Goal: Information Seeking & Learning: Compare options

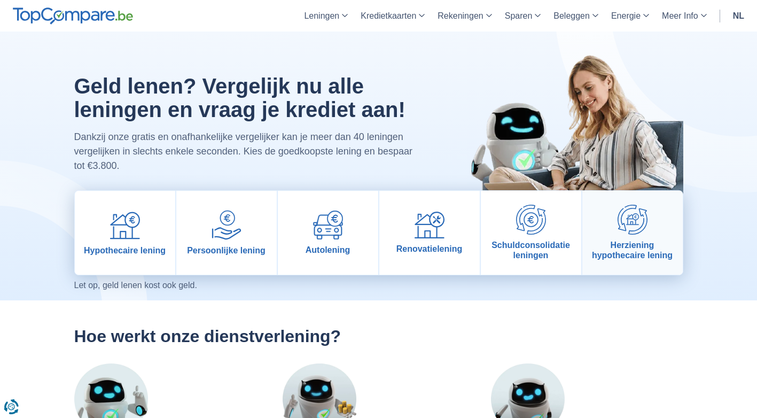
click at [627, 260] on span "Herziening hypothecaire lening" at bounding box center [633, 250] width 92 height 20
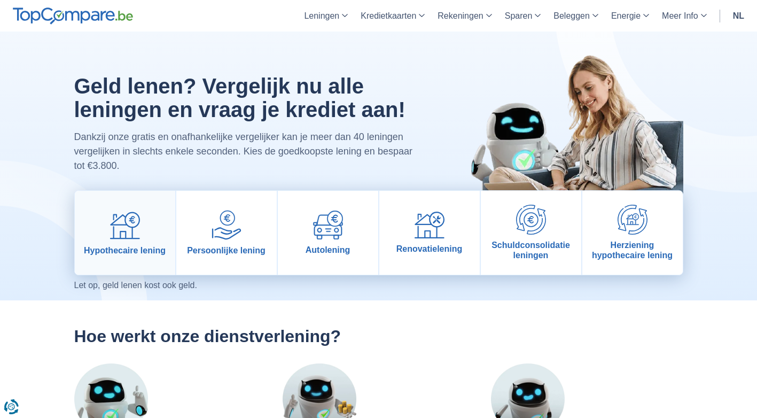
click at [141, 239] on link "Hypothecaire lening" at bounding box center [125, 233] width 100 height 84
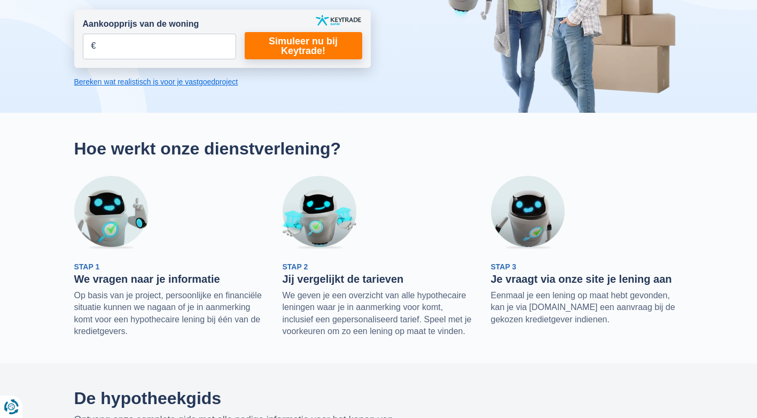
scroll to position [214, 0]
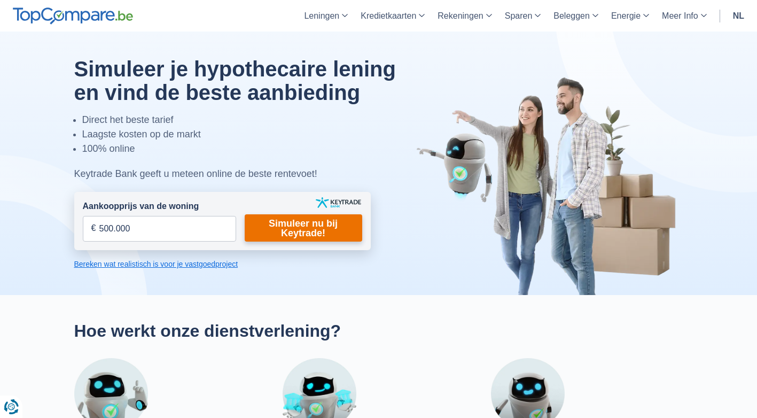
type input "500.000"
click at [301, 229] on link "Simuleer nu bij Keytrade!" at bounding box center [304, 227] width 118 height 27
click at [291, 229] on link "Simuleer nu bij Keytrade!" at bounding box center [304, 227] width 118 height 27
click at [303, 230] on link "Simuleer nu bij Keytrade!" at bounding box center [304, 227] width 118 height 27
